Goal: Information Seeking & Learning: Learn about a topic

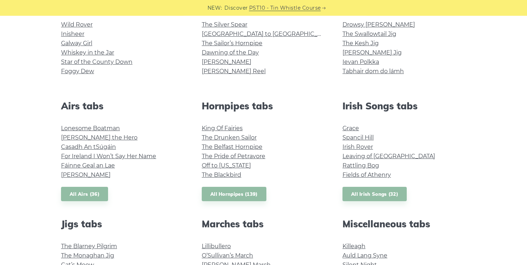
scroll to position [213, 0]
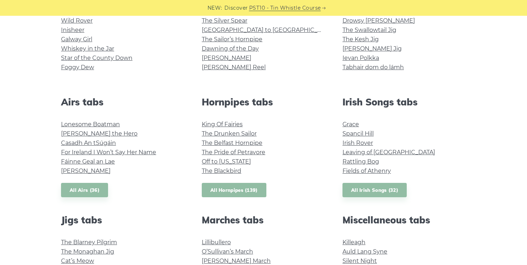
click at [236, 190] on link "All Hornpipes (139)" at bounding box center [234, 190] width 65 height 15
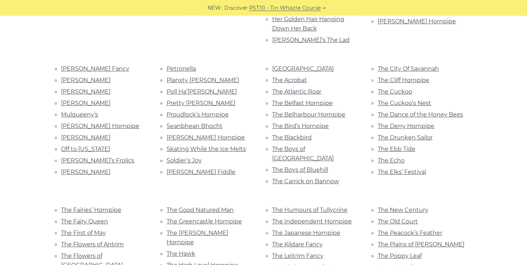
scroll to position [303, 0]
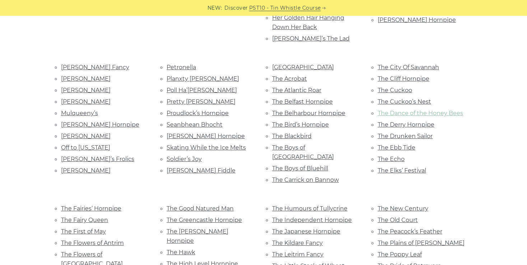
click at [442, 110] on link "The Dance of the Honey Bees" at bounding box center [420, 113] width 85 height 7
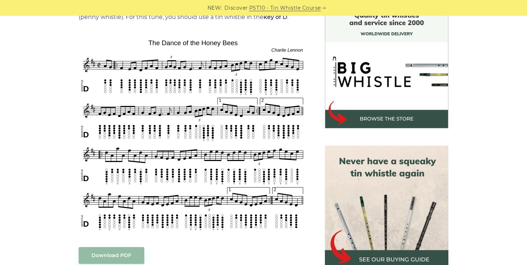
scroll to position [203, 0]
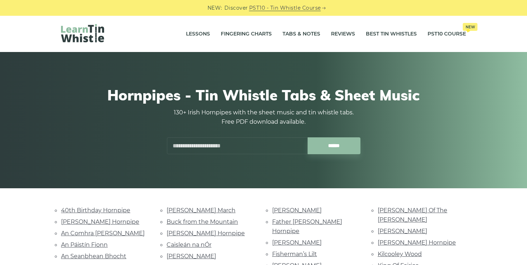
scroll to position [303, 0]
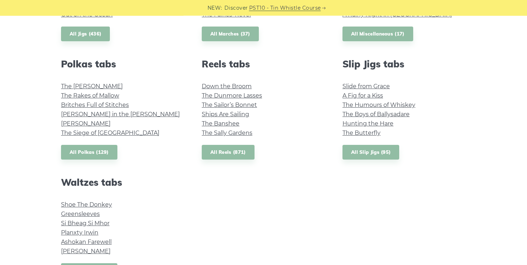
scroll to position [491, 0]
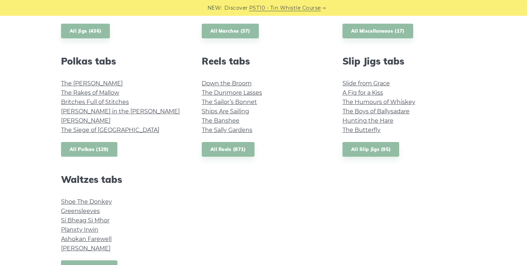
click at [97, 148] on link "All Polkas (129)" at bounding box center [89, 149] width 56 height 15
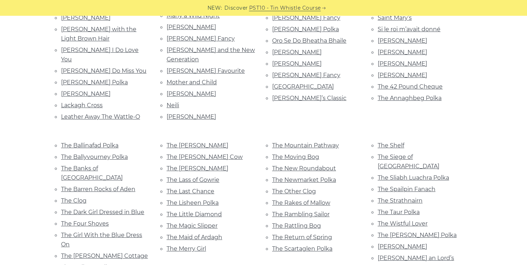
scroll to position [375, 0]
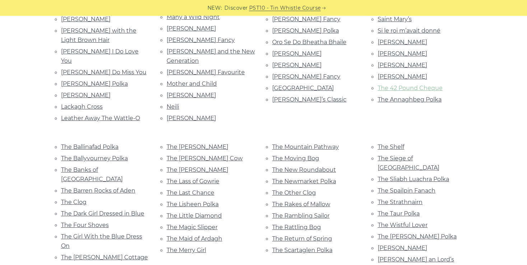
click at [419, 85] on link "The 42 Pound Cheque" at bounding box center [410, 88] width 65 height 7
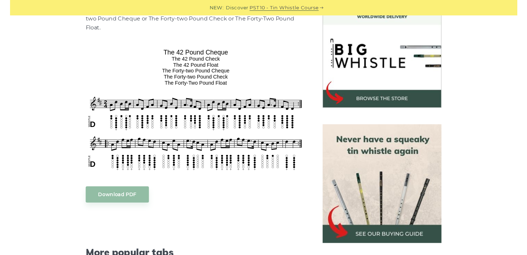
scroll to position [218, 0]
